Goal: Task Accomplishment & Management: Complete application form

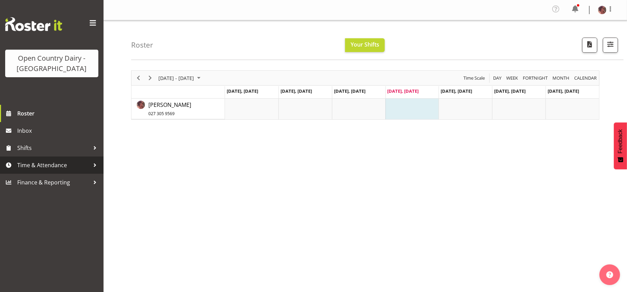
click at [59, 167] on span "Time & Attendance" at bounding box center [53, 165] width 72 height 10
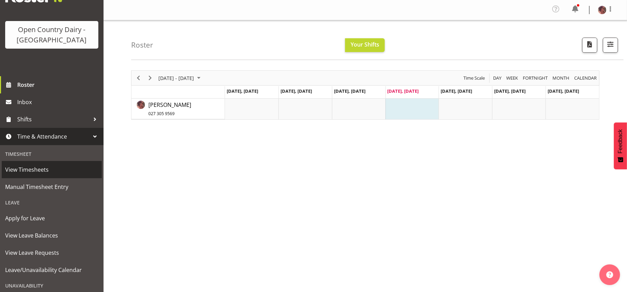
scroll to position [43, 0]
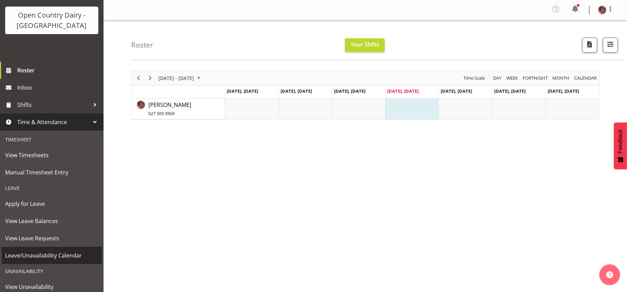
click at [50, 252] on span "Leave/Unavailability Calendar" at bounding box center [51, 255] width 93 height 10
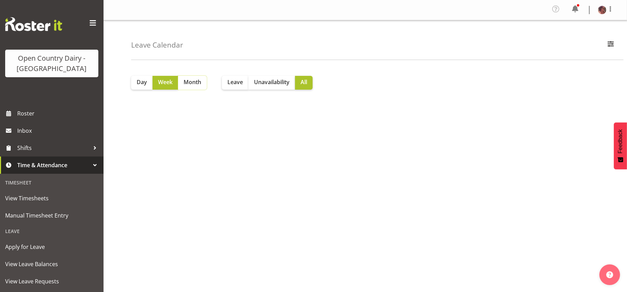
click at [202, 85] on button "Month" at bounding box center [192, 83] width 29 height 14
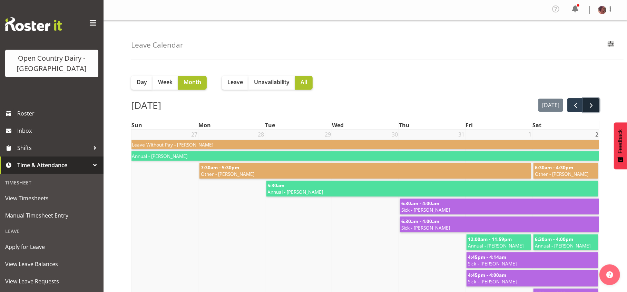
click at [588, 104] on span "next" at bounding box center [591, 105] width 8 height 8
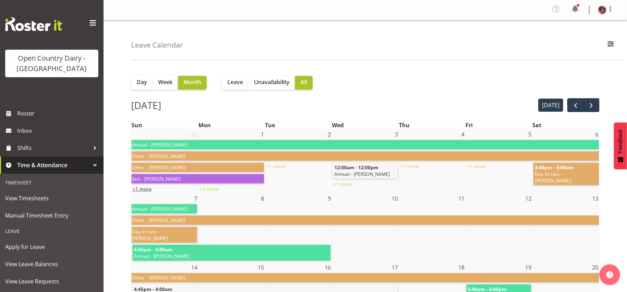
click at [147, 189] on link "+1 more" at bounding box center [141, 189] width 19 height 7
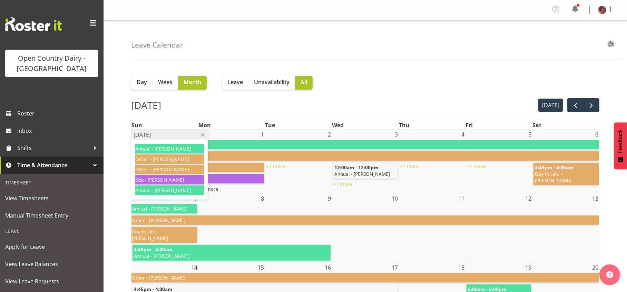
click at [213, 191] on link "+2 more" at bounding box center [208, 189] width 19 height 7
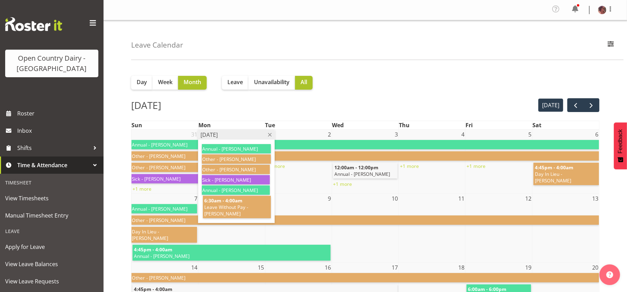
click at [309, 191] on td "+1 more" at bounding box center [298, 177] width 67 height 31
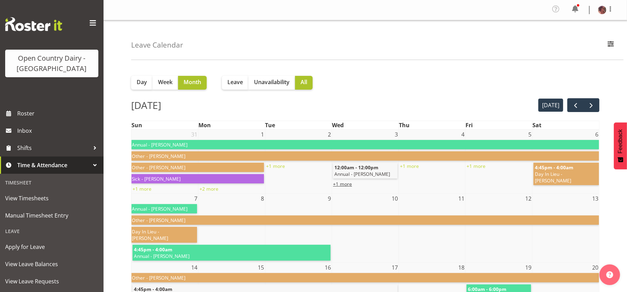
click at [344, 185] on link "+1 more" at bounding box center [342, 184] width 19 height 7
click at [370, 205] on td at bounding box center [365, 208] width 67 height 11
click at [44, 212] on span "Manual Timesheet Entry" at bounding box center [51, 215] width 93 height 10
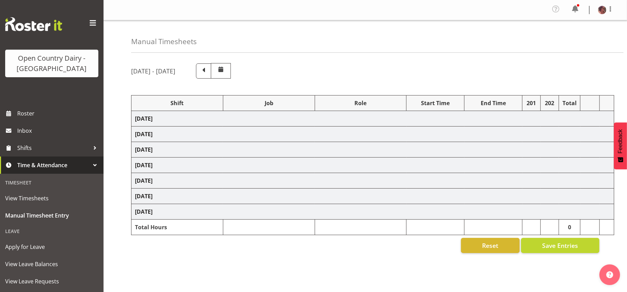
select select "36728"
select select "36729"
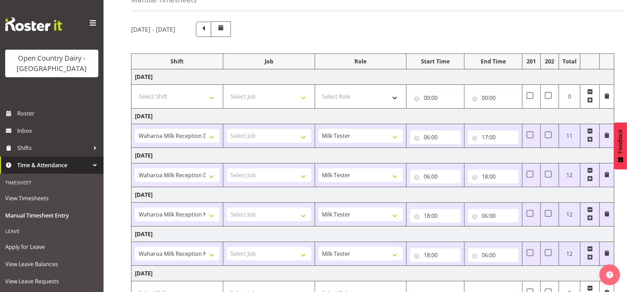
scroll to position [43, 0]
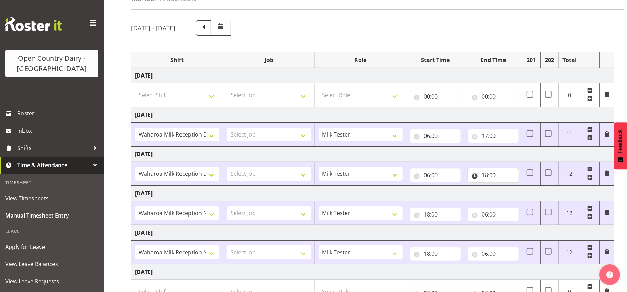
click at [485, 176] on input "18:00" at bounding box center [493, 175] width 51 height 14
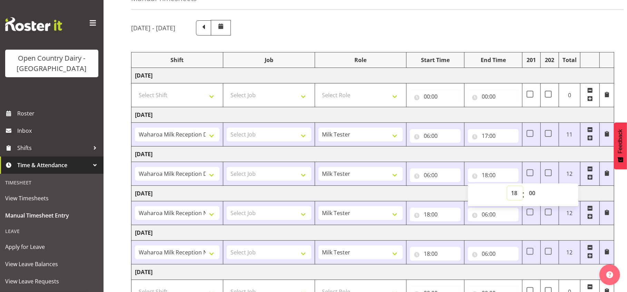
click at [514, 192] on select "00 01 02 03 04 05 06 07 08 09 10 11 12 13 14 15 16 17 18 19 20 21 22 23" at bounding box center [515, 193] width 16 height 14
select select "17"
click at [507, 186] on select "00 01 02 03 04 05 06 07 08 09 10 11 12 13 14 15 16 17 18 19 20 21 22 23" at bounding box center [515, 193] width 16 height 14
type input "17:00"
click at [533, 192] on select "00 01 02 03 04 05 06 07 08 09 10 11 12 13 14 15 16 17 18 19 20 21 22 23 24 25 2…" at bounding box center [533, 193] width 16 height 14
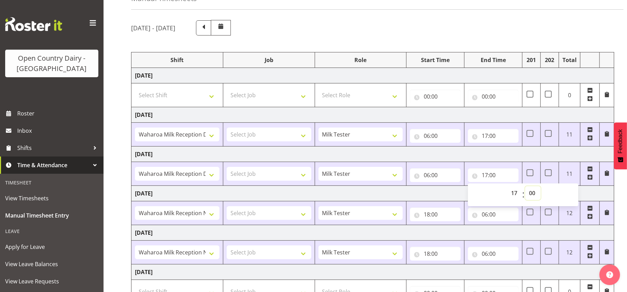
select select "30"
click at [525, 186] on select "00 01 02 03 04 05 06 07 08 09 10 11 12 13 14 15 16 17 18 19 20 21 22 23 24 25 2…" at bounding box center [533, 193] width 16 height 14
type input "17:30"
click at [451, 195] on td "Thursday 28th August 2025" at bounding box center [372, 194] width 483 height 16
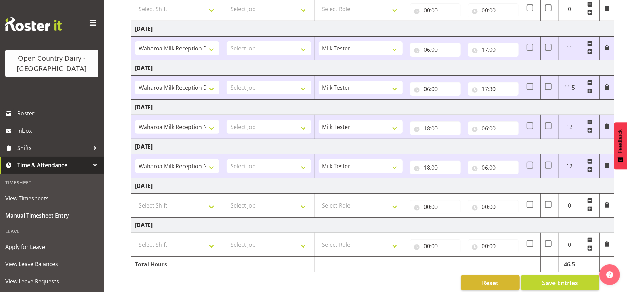
scroll to position [139, 0]
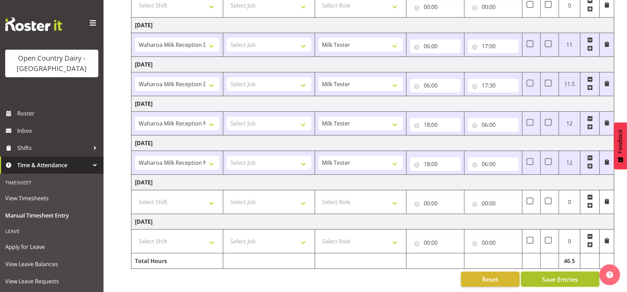
click at [558, 275] on span "Save Entries" at bounding box center [560, 279] width 36 height 9
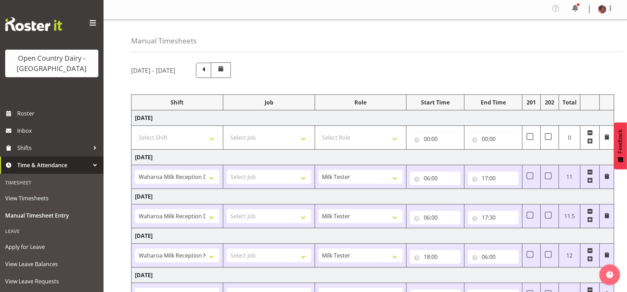
scroll to position [0, 0]
click at [50, 259] on span "View Leave Balances" at bounding box center [51, 264] width 93 height 10
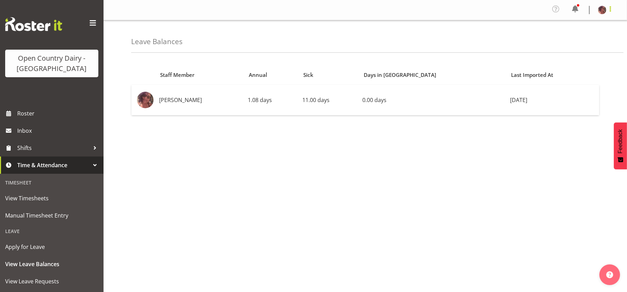
click at [610, 7] on span at bounding box center [610, 9] width 8 height 8
click at [571, 37] on link "Log Out" at bounding box center [581, 38] width 66 height 12
